Goal: Transaction & Acquisition: Purchase product/service

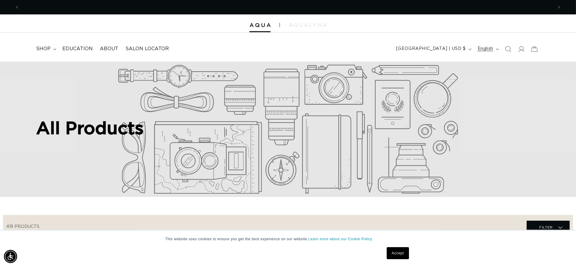
scroll to position [0, 533]
click at [521, 50] on icon at bounding box center [522, 49] width 6 height 6
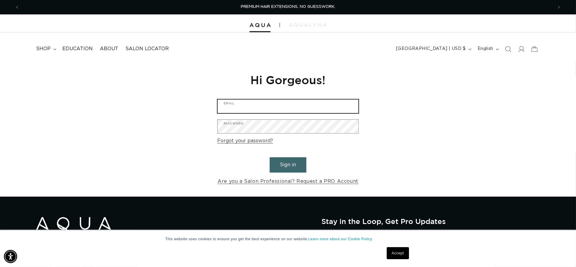
click at [279, 111] on input "Email" at bounding box center [288, 107] width 141 height 14
type input "julieakers71@gmail.com"
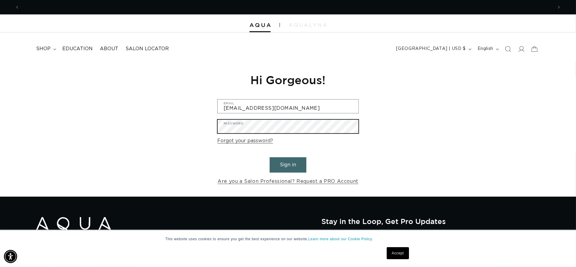
scroll to position [0, 0]
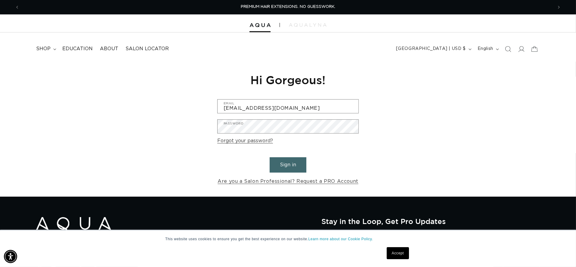
click at [278, 161] on button "Sign in" at bounding box center [288, 164] width 37 height 15
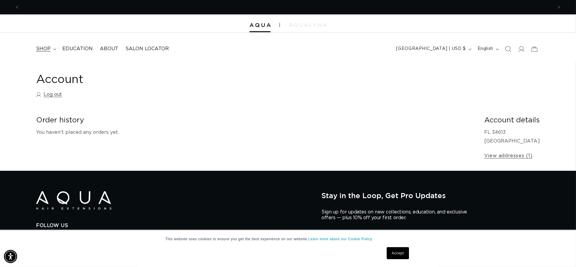
scroll to position [0, 533]
click at [48, 48] on span "shop" at bounding box center [43, 49] width 14 height 6
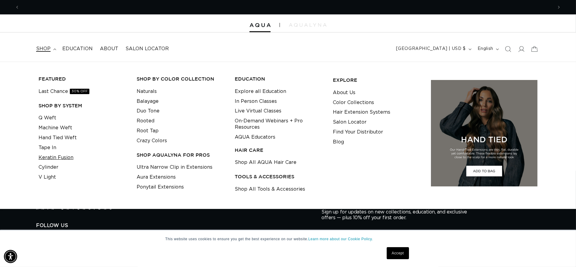
scroll to position [0, 1067]
click at [51, 148] on link "Tape In" at bounding box center [48, 148] width 18 height 10
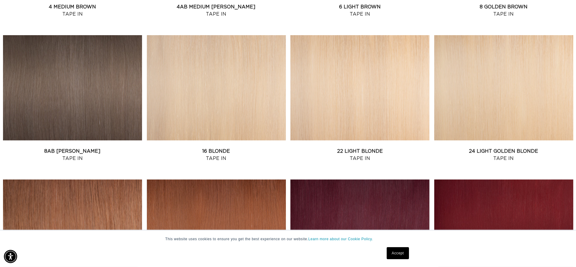
scroll to position [0, 533]
click at [361, 148] on link "22 Light Blonde Tape In" at bounding box center [360, 155] width 139 height 14
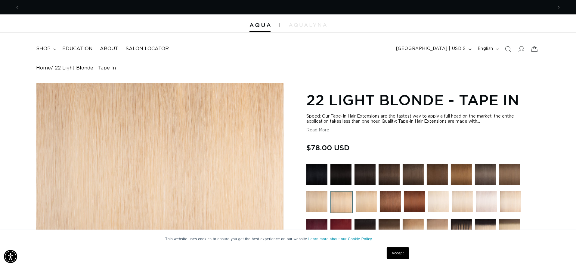
scroll to position [0, 533]
click at [397, 254] on link "Accept" at bounding box center [398, 253] width 22 height 12
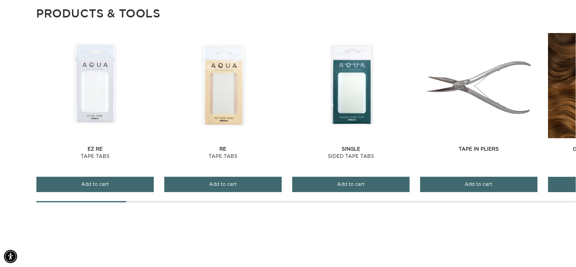
scroll to position [0, 0]
